Goal: Check status: Check status

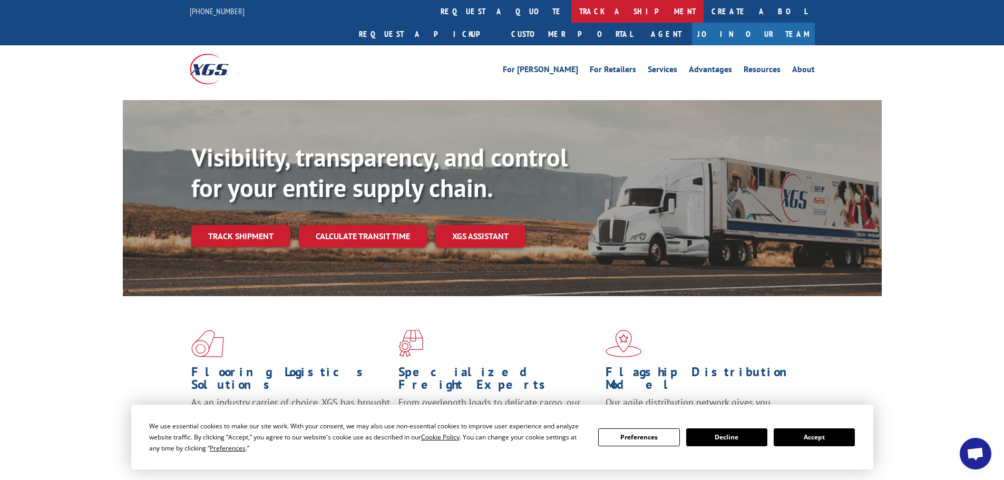
click at [571, 9] on link "track a shipment" at bounding box center [637, 11] width 132 height 23
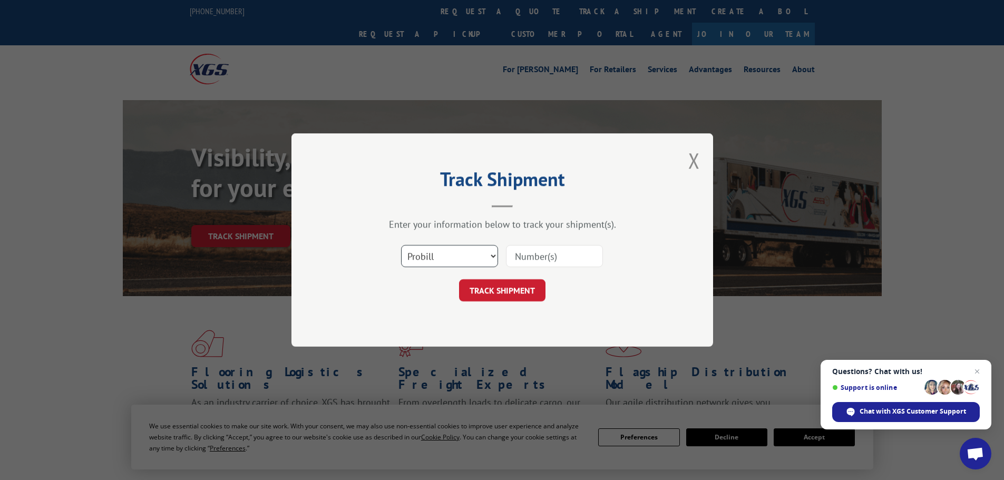
click at [446, 258] on select "Select category... Probill BOL PO" at bounding box center [449, 256] width 97 height 22
select select "bol"
click at [401, 245] on select "Select category... Probill BOL PO" at bounding box center [449, 256] width 97 height 22
click at [540, 260] on input at bounding box center [554, 256] width 97 height 22
paste input "7056054"
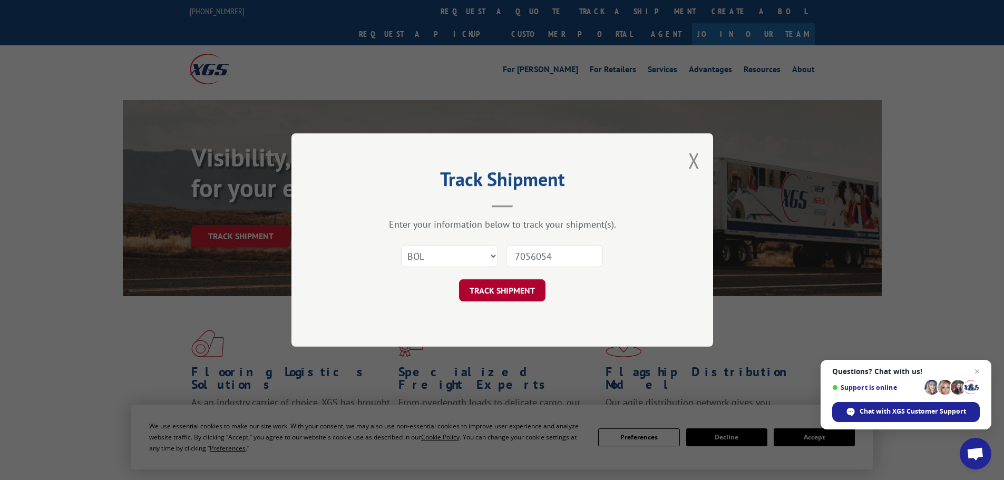
type input "7056054"
click at [513, 287] on button "TRACK SHIPMENT" at bounding box center [502, 290] width 86 height 22
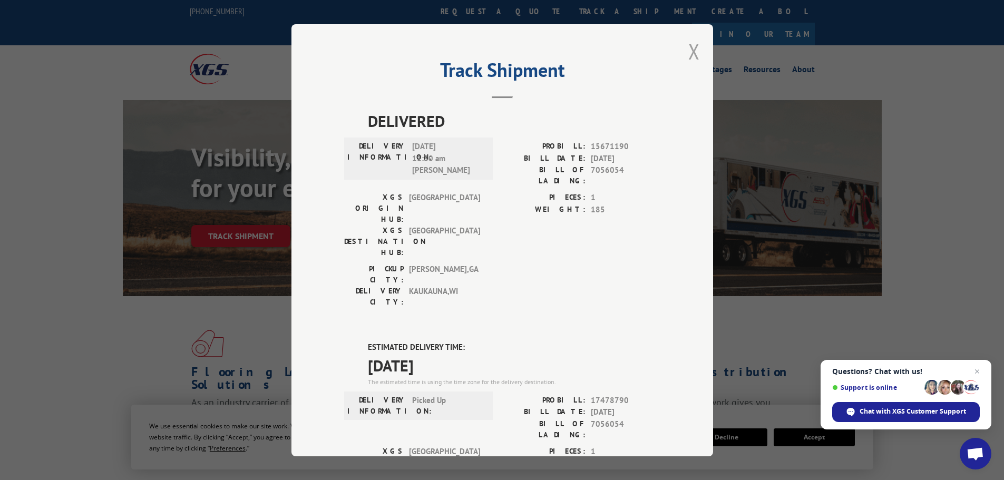
click at [694, 48] on button "Close modal" at bounding box center [694, 51] width 12 height 28
